Goal: Task Accomplishment & Management: Manage account settings

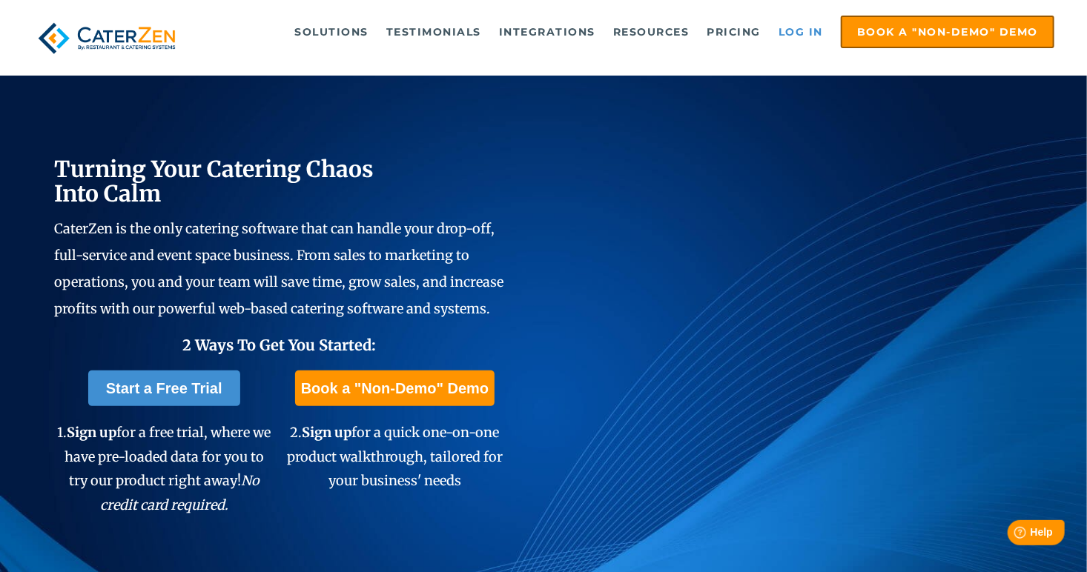
click at [800, 29] on link "Log in" at bounding box center [800, 32] width 59 height 30
click at [798, 31] on link "Log in" at bounding box center [800, 32] width 59 height 30
click at [794, 27] on link "Log in" at bounding box center [800, 32] width 59 height 30
